Goal: Communication & Community: Answer question/provide support

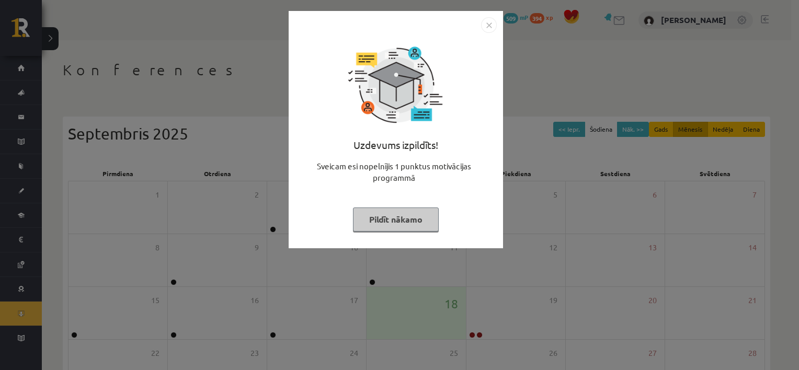
click at [394, 221] on button "Pildīt nākamo" at bounding box center [396, 220] width 86 height 24
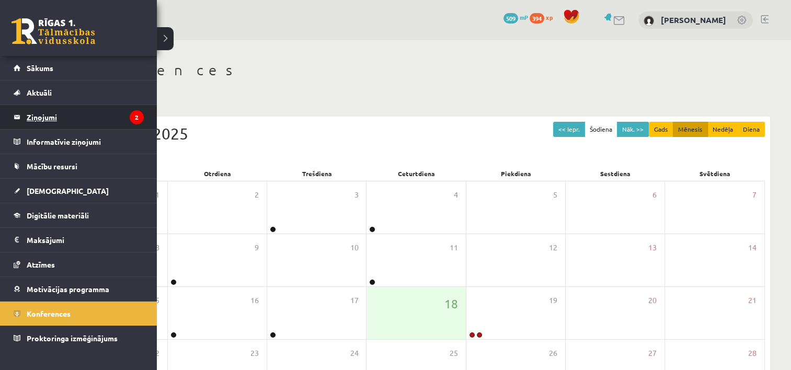
click at [46, 117] on legend "Ziņojumi 2" at bounding box center [85, 117] width 117 height 24
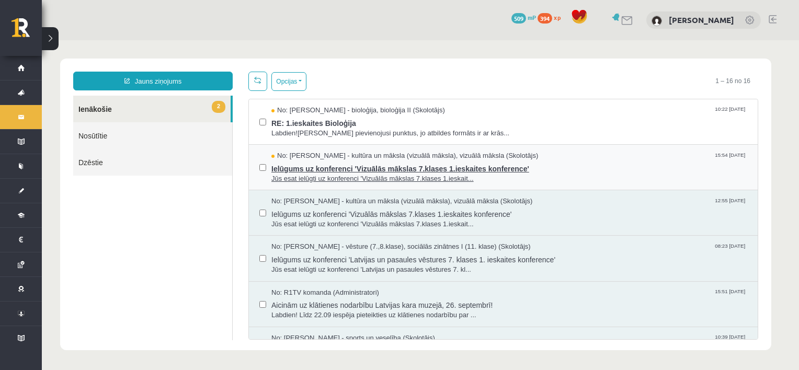
click at [308, 176] on span "Jūs esat ielūgti uz konferenci 'Vizuālās mākslas 7.klases 1.ieskait..." at bounding box center [509, 179] width 476 height 10
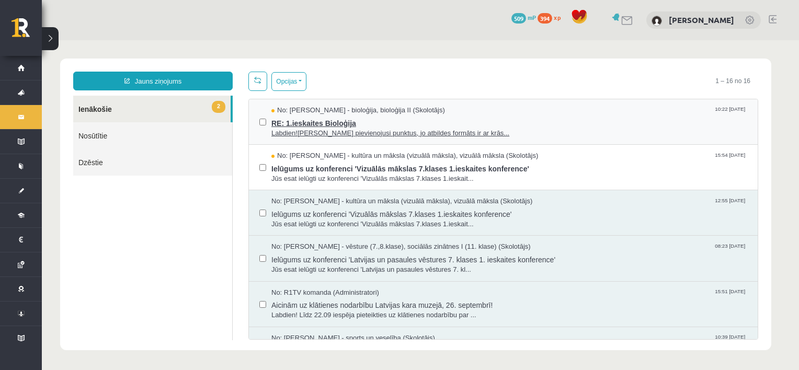
click at [304, 125] on span "RE: 1.ieskaites Bioloģija" at bounding box center [509, 122] width 476 height 13
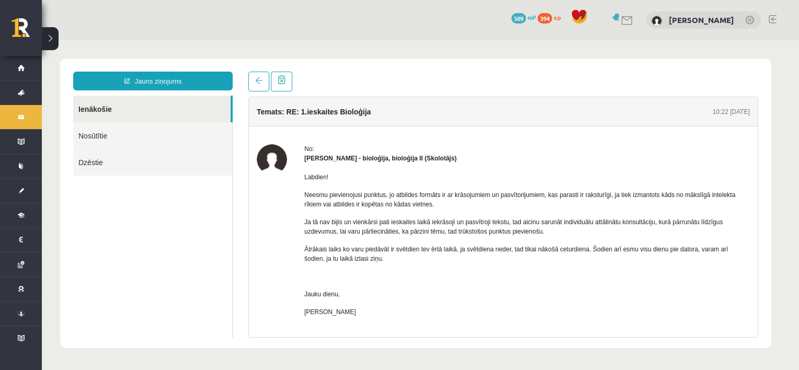
click at [317, 111] on h4 "Temats: RE: 1.ieskaites Bioloģija" at bounding box center [314, 112] width 114 height 8
click at [410, 163] on div "[PERSON_NAME] - bioloģija, bioloģija II (Skolotājs)" at bounding box center [526, 158] width 445 height 9
click at [203, 77] on link "Jauns ziņojums" at bounding box center [152, 81] width 159 height 19
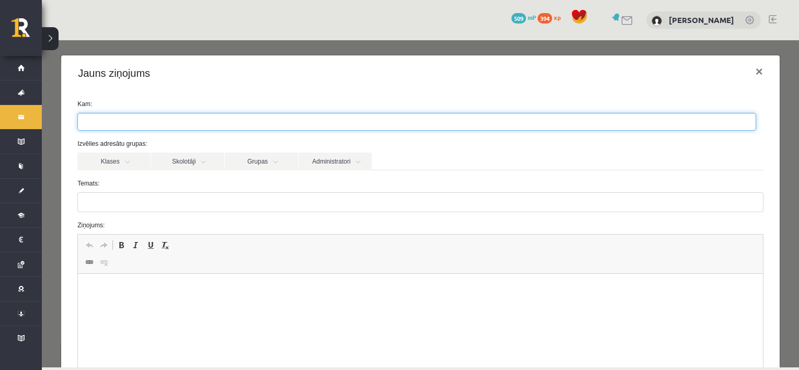
click at [173, 123] on ul at bounding box center [416, 121] width 677 height 17
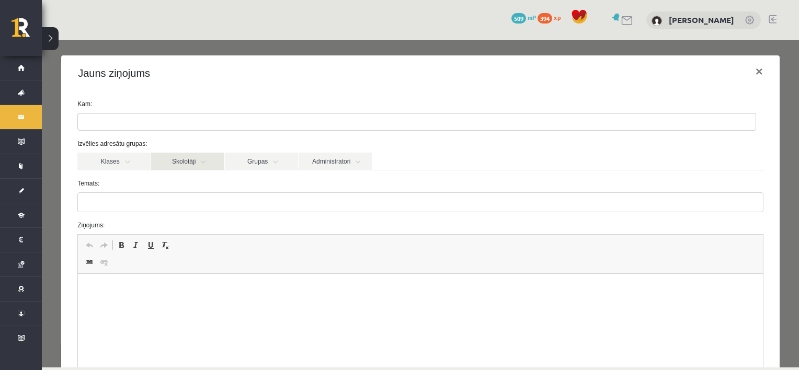
click at [202, 163] on link "Skolotāji" at bounding box center [187, 162] width 73 height 18
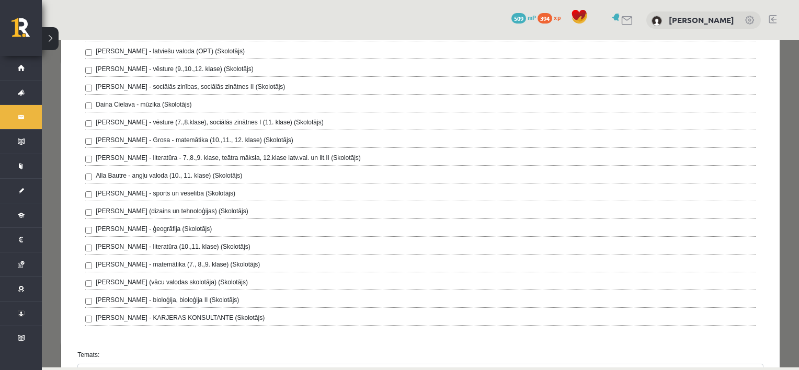
scroll to position [209, 0]
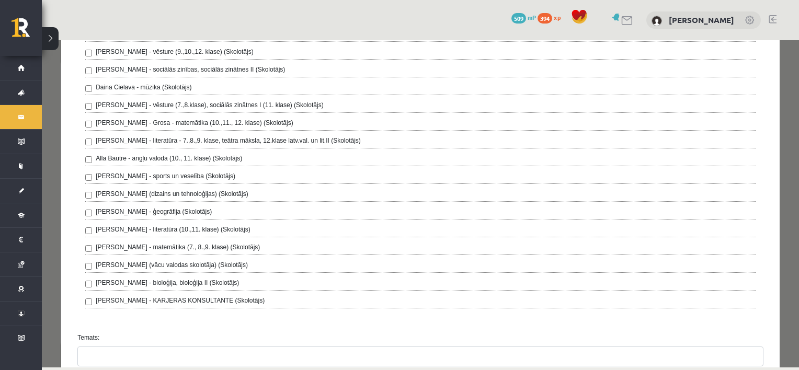
click at [208, 279] on label "[PERSON_NAME] - bioloģija, bioloģija II (Skolotājs)" at bounding box center [167, 282] width 143 height 9
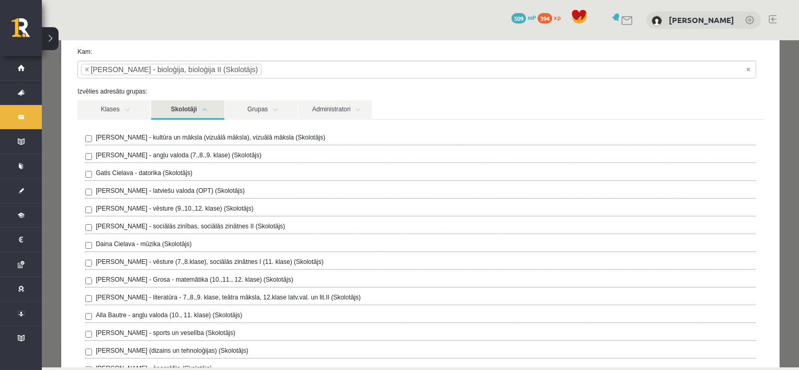
scroll to position [41, 0]
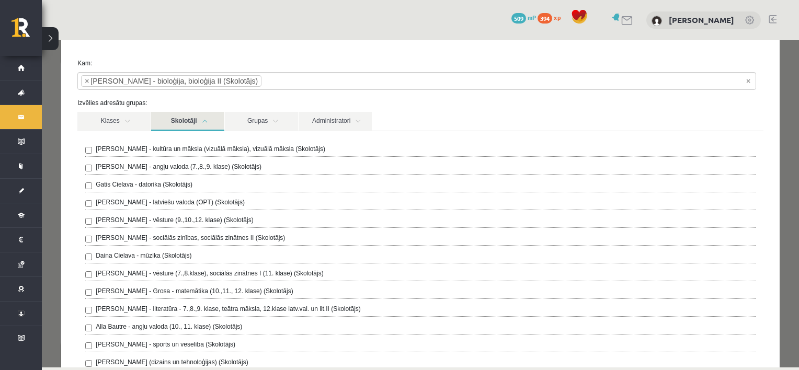
click at [209, 121] on link "Skolotāji" at bounding box center [187, 121] width 73 height 19
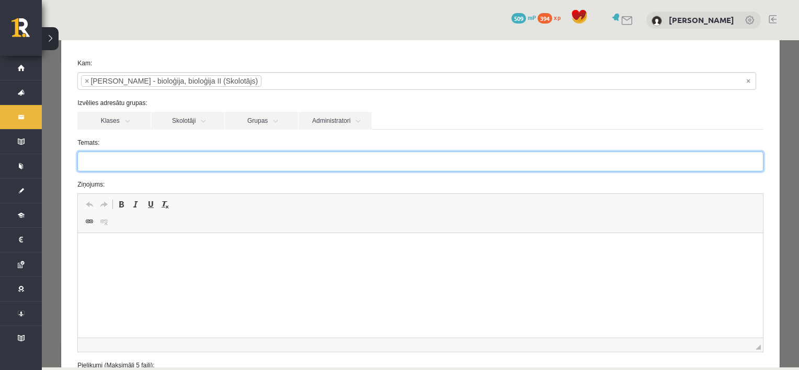
click at [142, 165] on input "Temats:" at bounding box center [420, 162] width 686 height 20
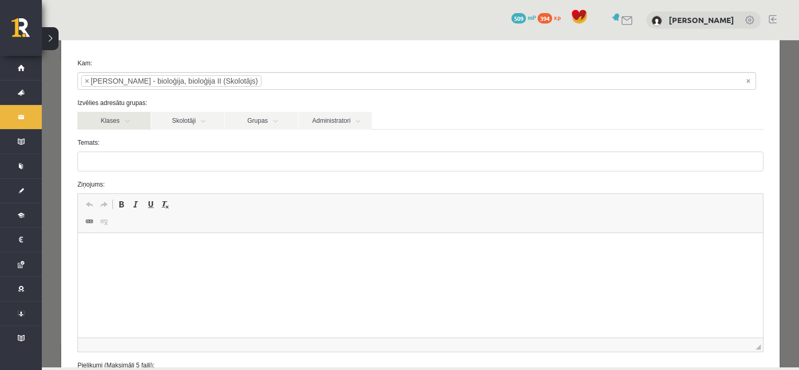
click at [130, 119] on link "Klases" at bounding box center [113, 121] width 73 height 18
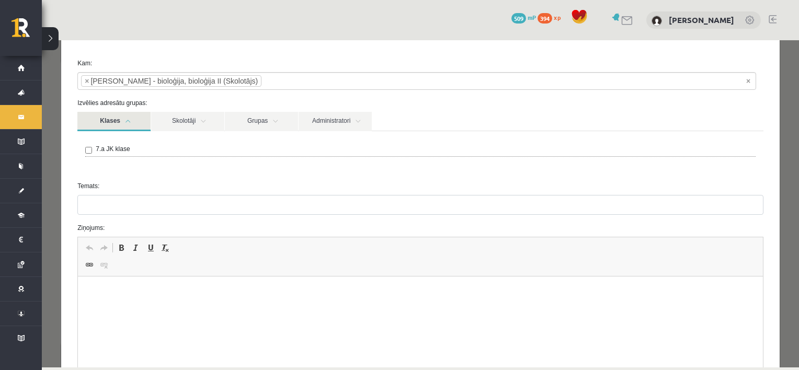
click at [130, 119] on link "Klases" at bounding box center [113, 121] width 73 height 19
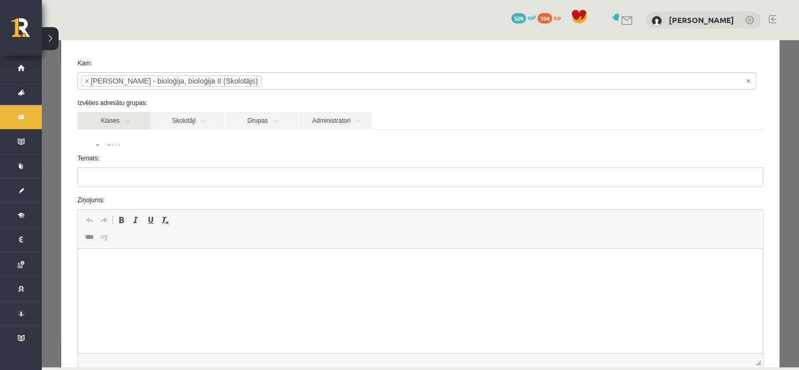
click at [130, 119] on link "Klases" at bounding box center [113, 121] width 73 height 18
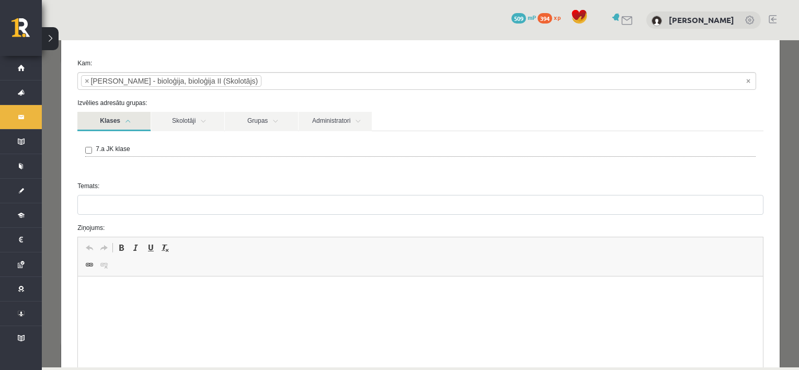
click at [130, 119] on link "Klases" at bounding box center [113, 121] width 73 height 19
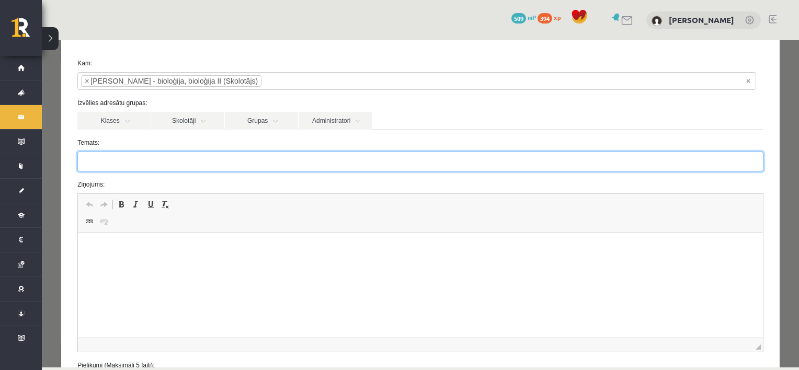
click at [125, 165] on input "Temats:" at bounding box center [420, 162] width 686 height 20
click at [161, 155] on input "Temats:" at bounding box center [420, 162] width 686 height 20
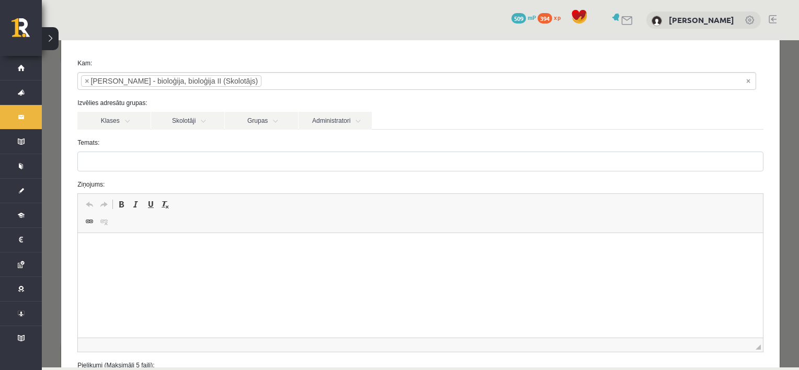
click at [113, 265] on html at bounding box center [420, 249] width 685 height 32
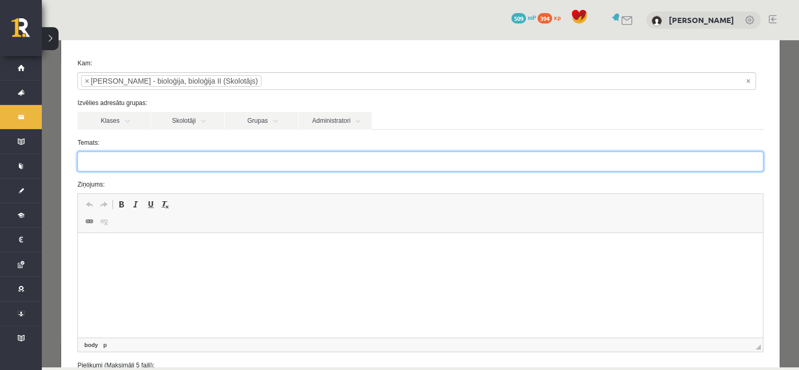
click at [119, 161] on input "Temats:" at bounding box center [420, 162] width 686 height 20
click at [148, 167] on input "*" at bounding box center [420, 162] width 686 height 20
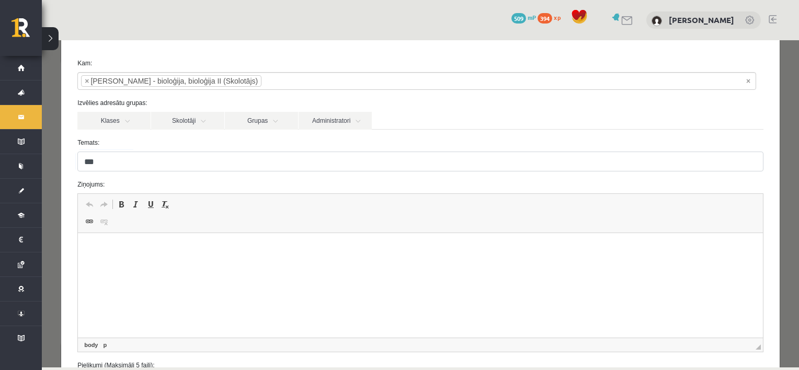
click at [113, 245] on p "Визуальный текстовый редактор, wiswyg-editor-47024833356900-1758192388-858" at bounding box center [420, 249] width 664 height 11
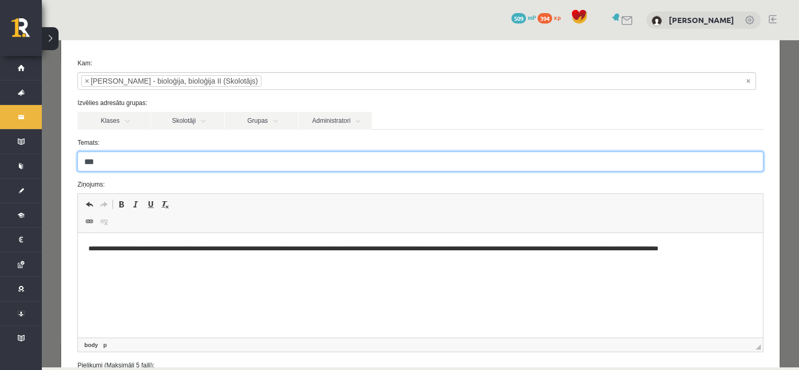
click at [168, 170] on input "**" at bounding box center [420, 162] width 686 height 20
click at [157, 162] on input "**" at bounding box center [420, 162] width 686 height 20
click at [136, 168] on input "**" at bounding box center [420, 162] width 686 height 20
click at [165, 155] on input "**********" at bounding box center [420, 162] width 686 height 20
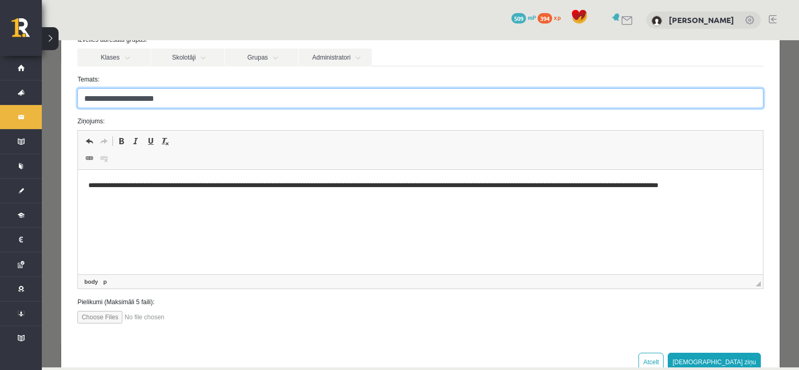
scroll to position [109, 0]
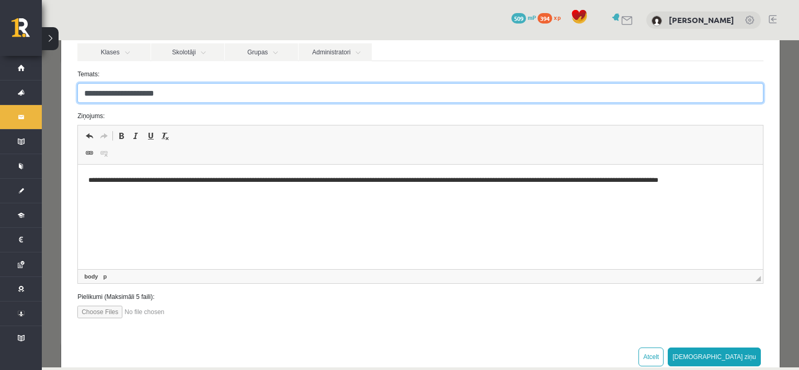
click at [123, 95] on input "**********" at bounding box center [420, 93] width 686 height 20
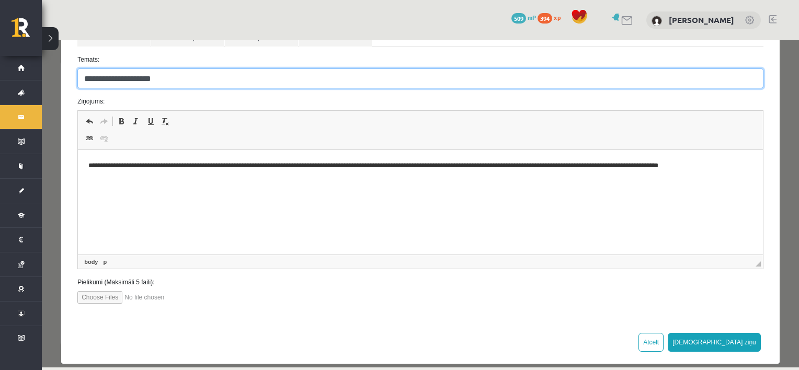
scroll to position [134, 0]
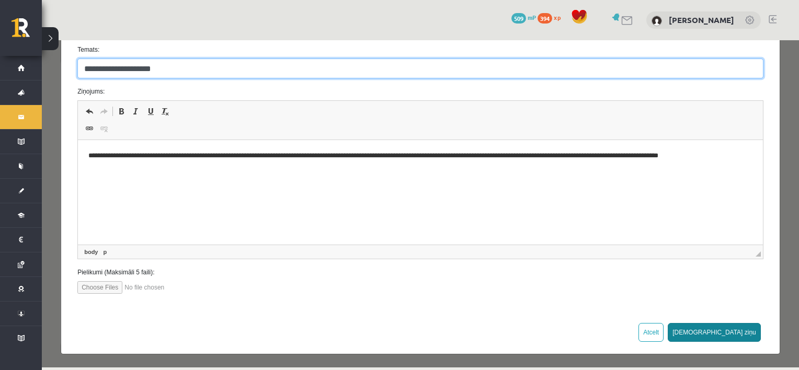
type input "**********"
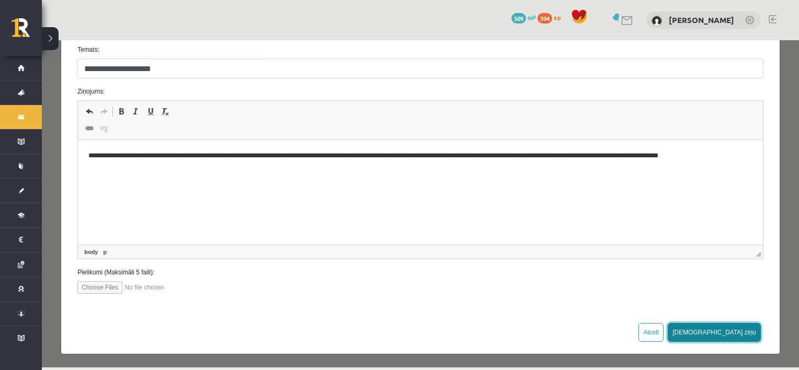
click at [733, 332] on button "[DEMOGRAPHIC_DATA] ziņu" at bounding box center [713, 332] width 93 height 19
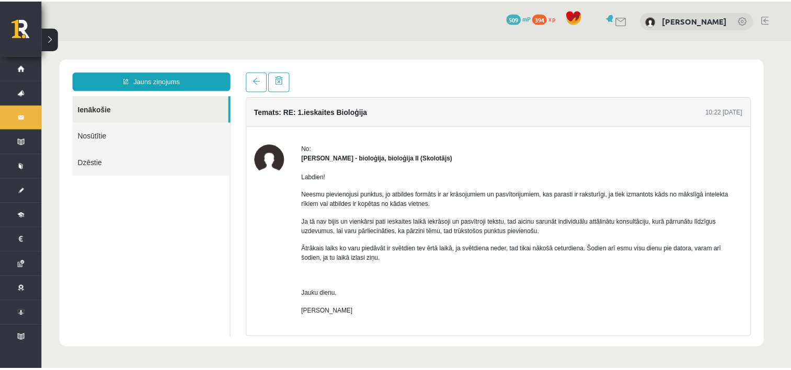
scroll to position [0, 0]
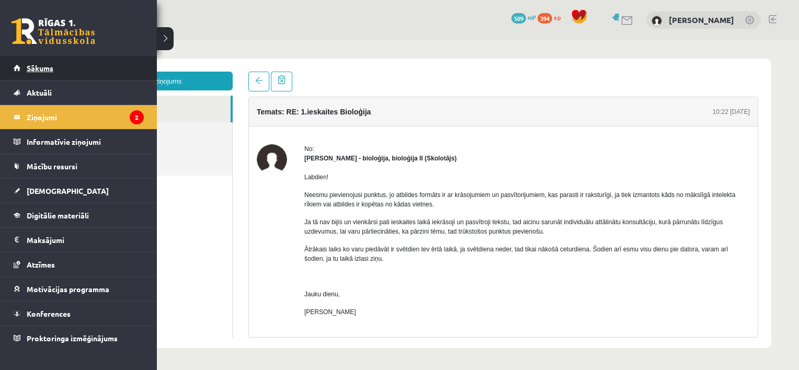
click at [41, 72] on link "Sākums" at bounding box center [79, 68] width 130 height 24
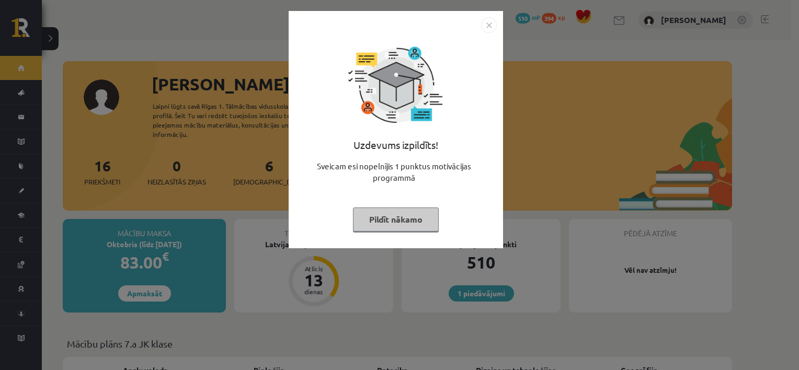
click at [384, 222] on button "Pildīt nākamo" at bounding box center [396, 220] width 86 height 24
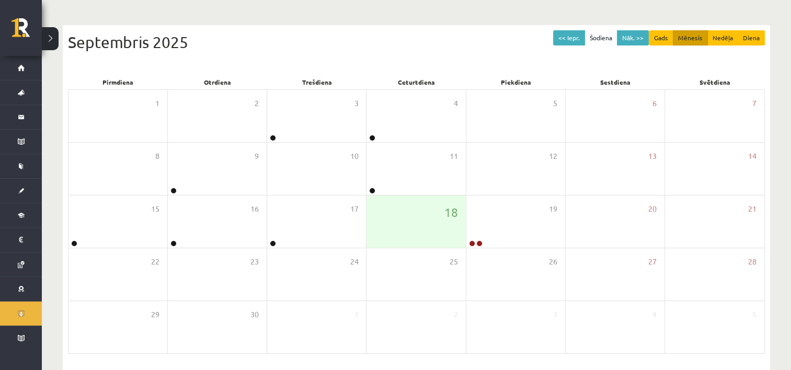
scroll to position [129, 0]
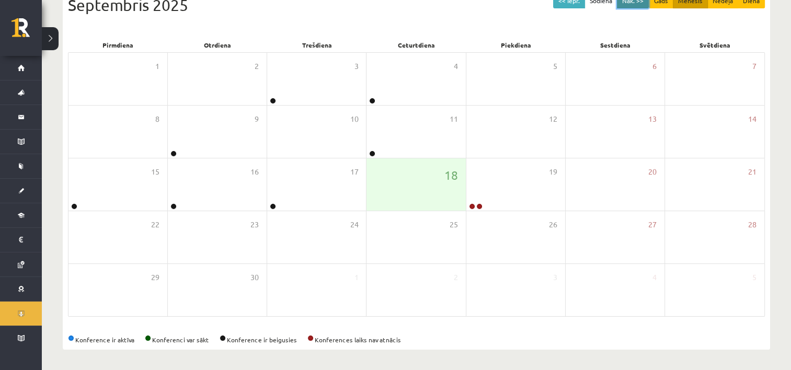
click at [632, 3] on button "Nāk. >>" at bounding box center [633, 0] width 32 height 15
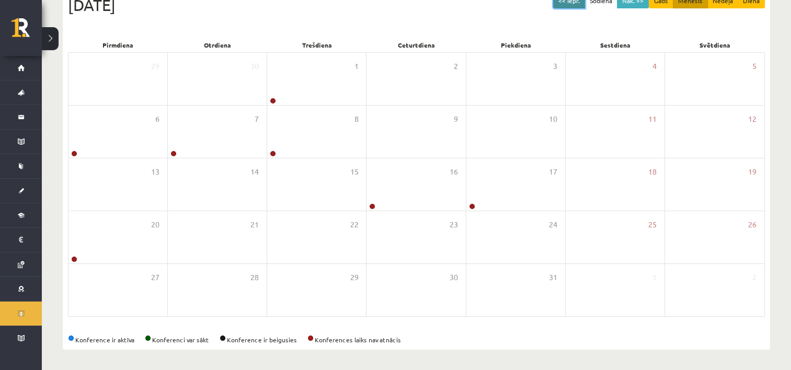
click at [570, 4] on button "<< Iepr." at bounding box center [569, 0] width 32 height 15
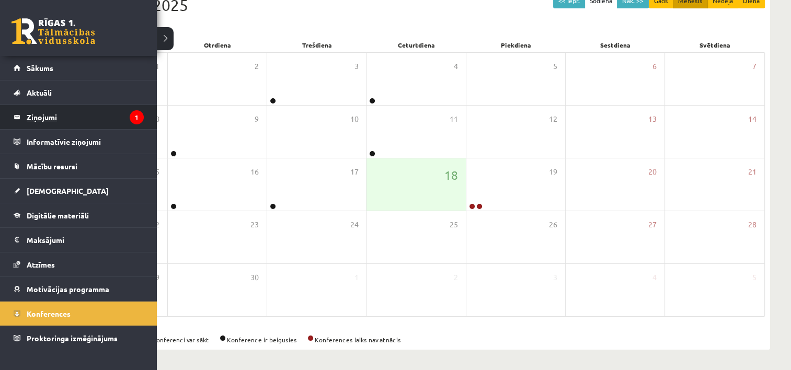
click at [75, 122] on legend "Ziņojumi 1" at bounding box center [85, 117] width 117 height 24
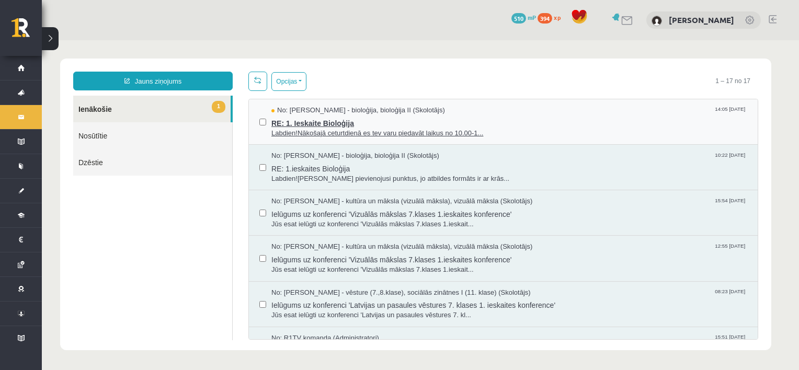
click at [340, 125] on span "RE: 1. Ieskaite Bioloģija" at bounding box center [509, 122] width 476 height 13
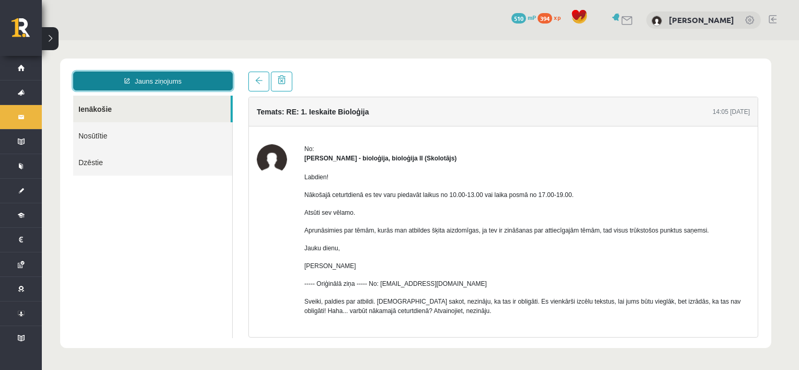
click at [167, 77] on link "Jauns ziņojums" at bounding box center [152, 81] width 159 height 19
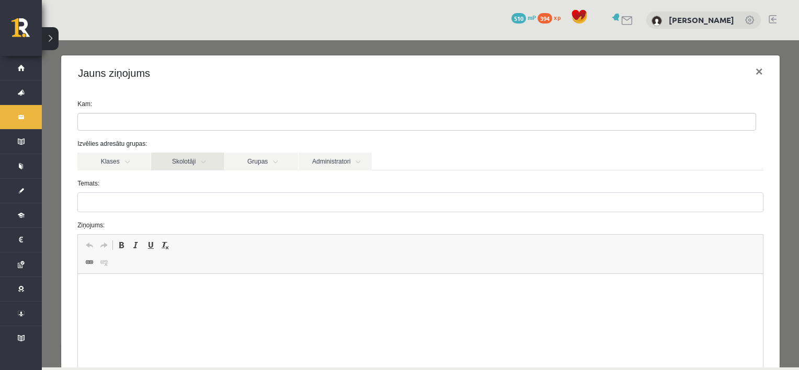
click at [213, 161] on link "Skolotāji" at bounding box center [187, 162] width 73 height 18
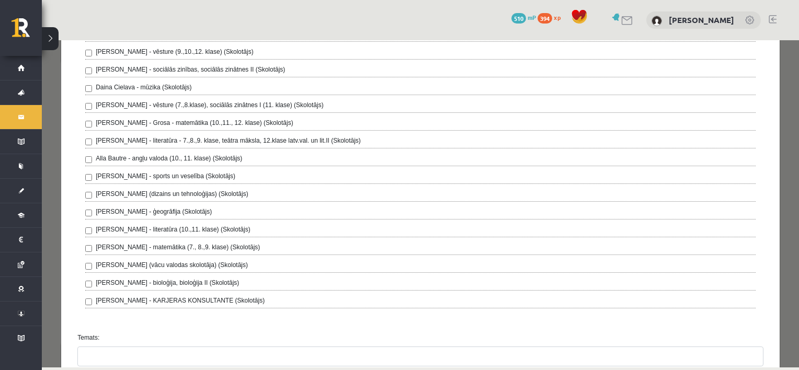
scroll to position [213, 0]
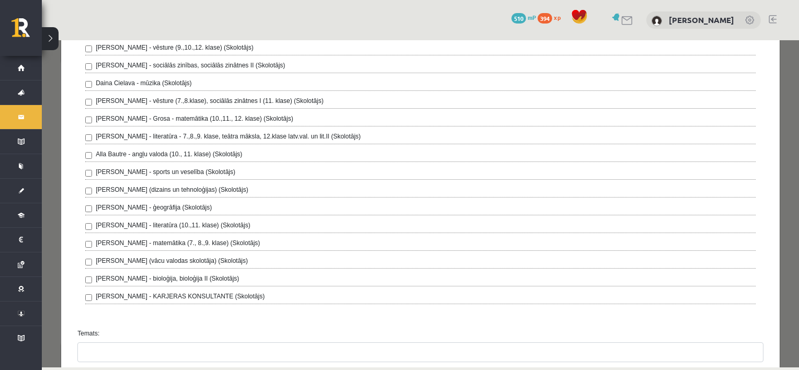
click at [146, 281] on div "[PERSON_NAME] - bioloģija, bioloģija II (Skolotājs)" at bounding box center [420, 280] width 670 height 13
click at [84, 276] on div "[PERSON_NAME] - kultūra un māksla (vizuālā māksla), vizuālā māksla (Skolotājs) …" at bounding box center [420, 140] width 686 height 362
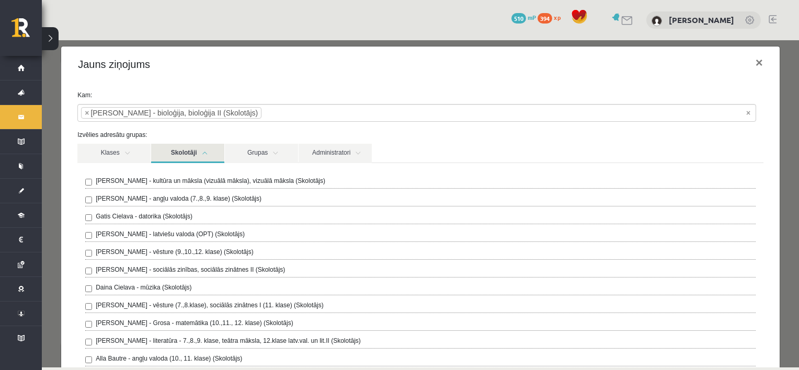
scroll to position [0, 0]
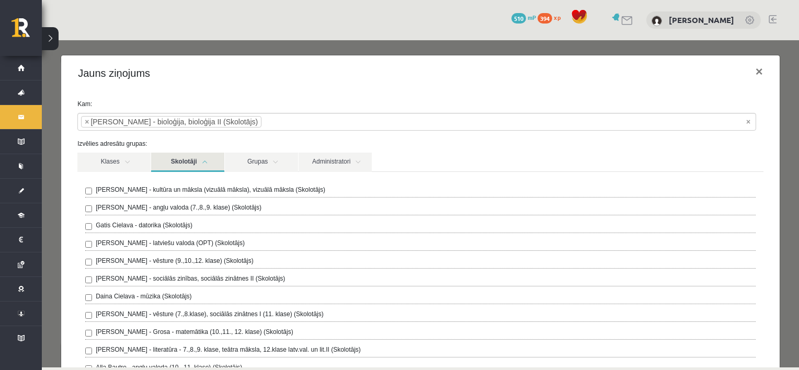
click at [204, 163] on link "Skolotāji" at bounding box center [187, 162] width 73 height 19
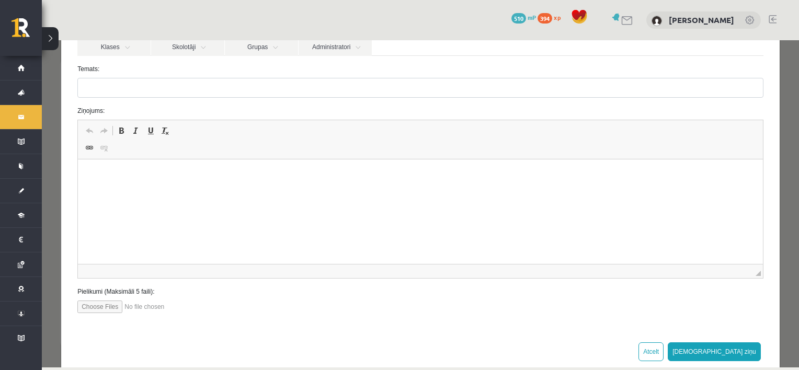
scroll to position [116, 0]
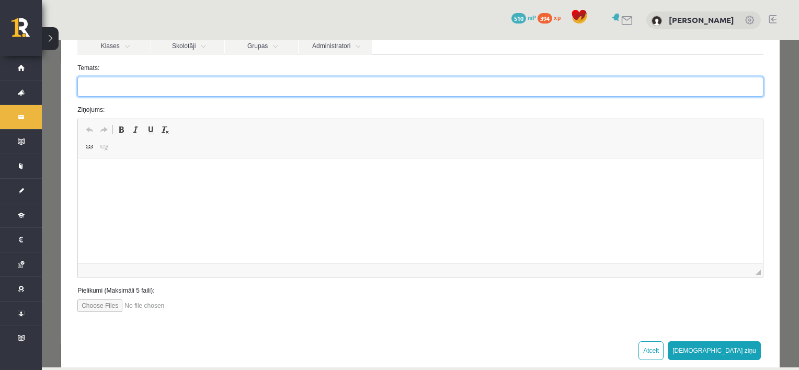
click at [176, 90] on input "Temats:" at bounding box center [420, 87] width 686 height 20
click at [172, 88] on input "Temats:" at bounding box center [420, 87] width 686 height 20
click at [159, 89] on input "Temats:" at bounding box center [420, 87] width 686 height 20
click at [111, 83] on input "*" at bounding box center [420, 87] width 686 height 20
click at [95, 86] on input "**********" at bounding box center [420, 87] width 686 height 20
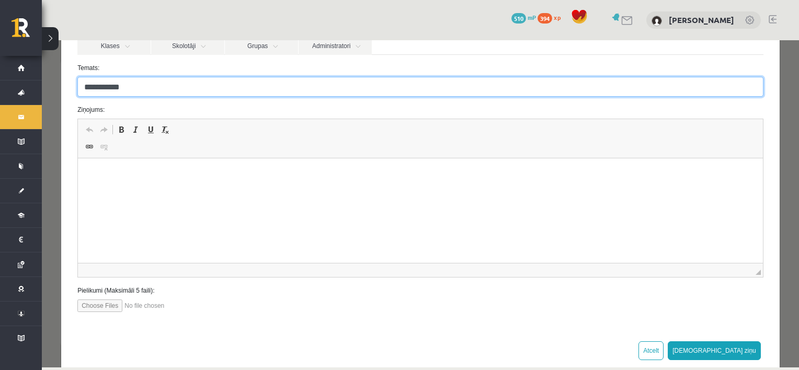
click at [135, 85] on input "**********" at bounding box center [420, 87] width 686 height 20
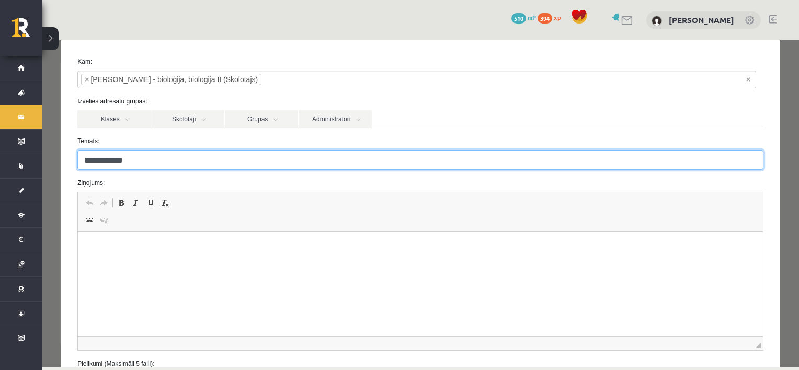
scroll to position [38, 0]
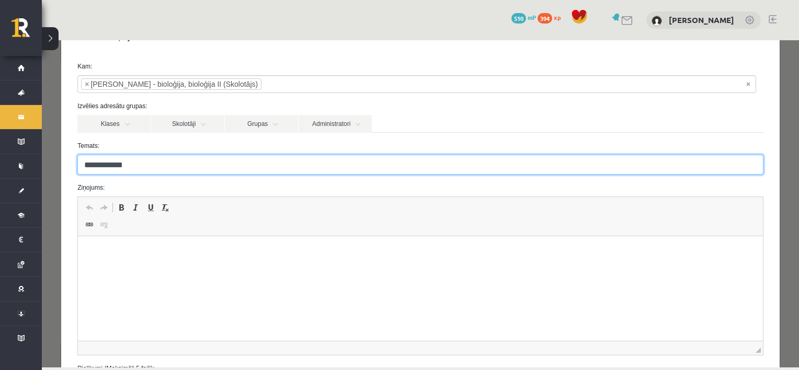
click at [220, 167] on input "**********" at bounding box center [420, 165] width 686 height 20
click at [161, 173] on input "**********" at bounding box center [420, 165] width 686 height 20
type input "**********"
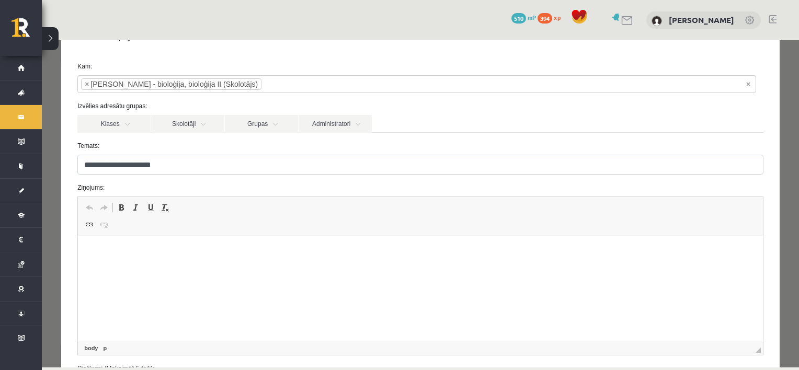
click at [131, 261] on html at bounding box center [420, 252] width 685 height 32
click at [98, 248] on p "Визуальный текстовый редактор, wiswyg-editor-47024969896920-1758194417-676" at bounding box center [420, 252] width 664 height 11
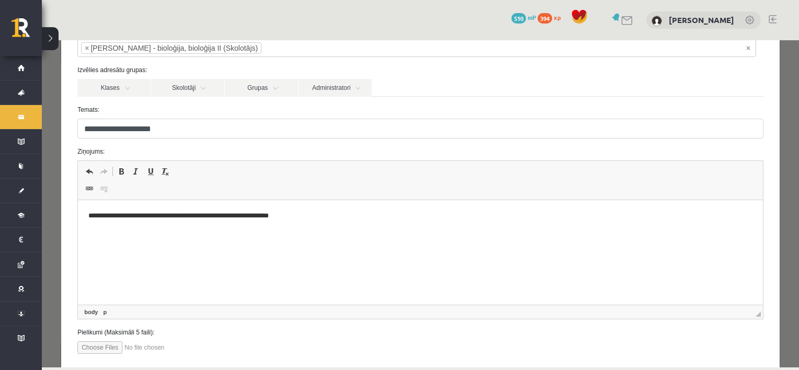
scroll to position [134, 0]
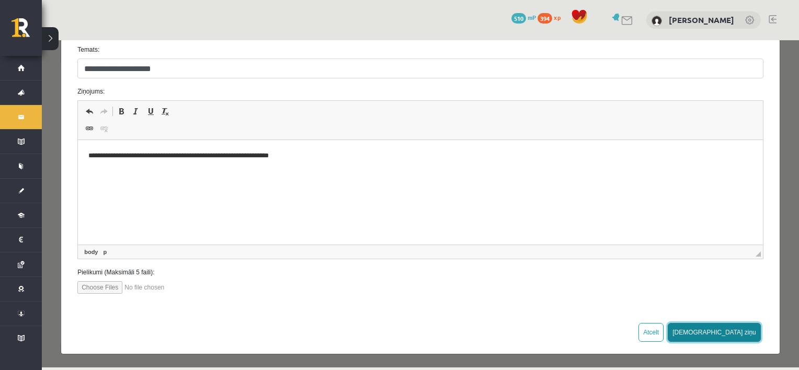
click at [732, 335] on button "[DEMOGRAPHIC_DATA] ziņu" at bounding box center [713, 332] width 93 height 19
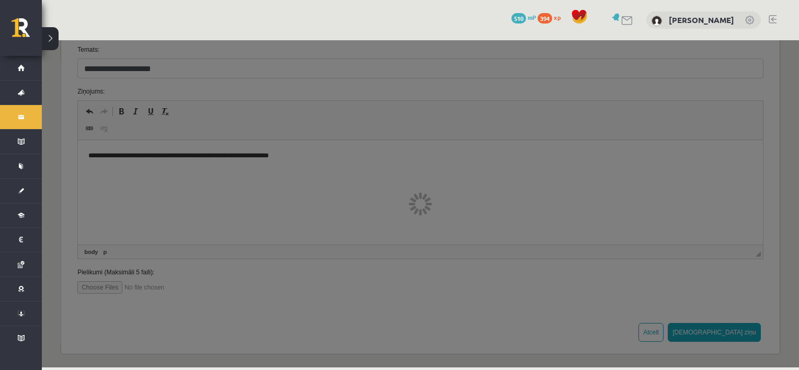
click at [732, 335] on div at bounding box center [420, 203] width 757 height 327
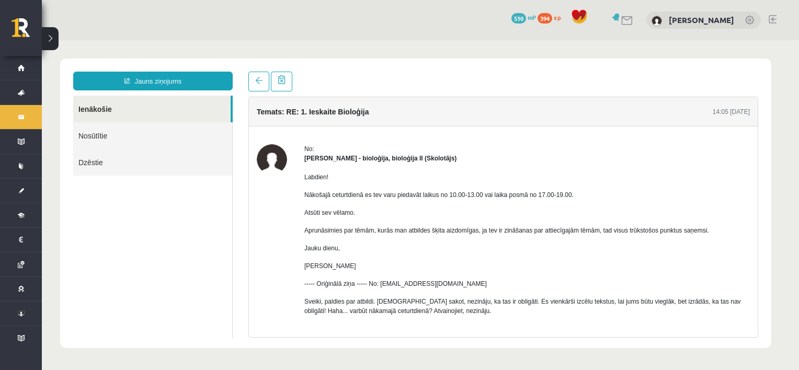
scroll to position [0, 0]
